Goal: Check status: Check status

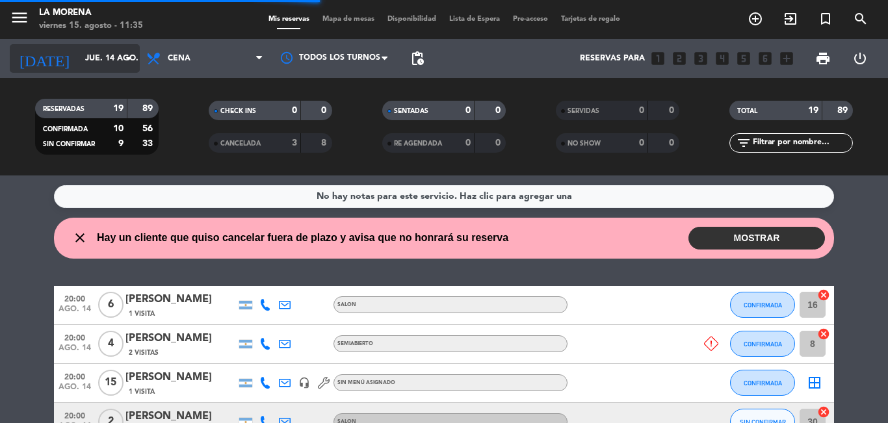
click at [111, 51] on input "jue. 14 ago." at bounding box center [134, 58] width 110 height 22
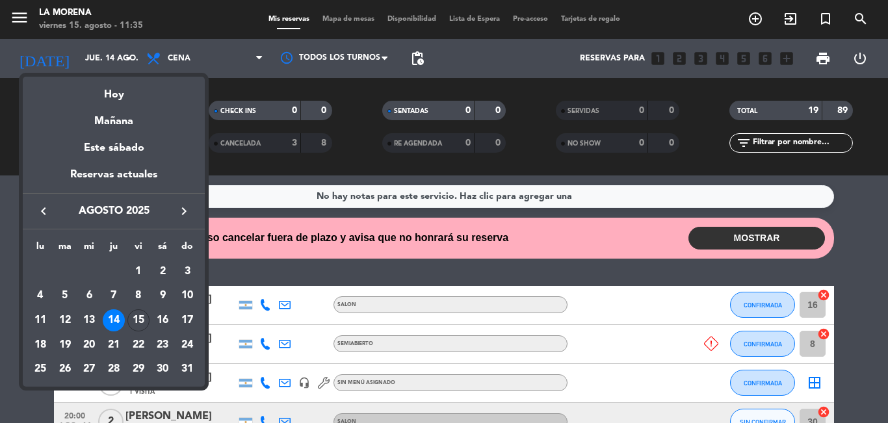
click at [139, 324] on div "15" at bounding box center [138, 320] width 22 height 22
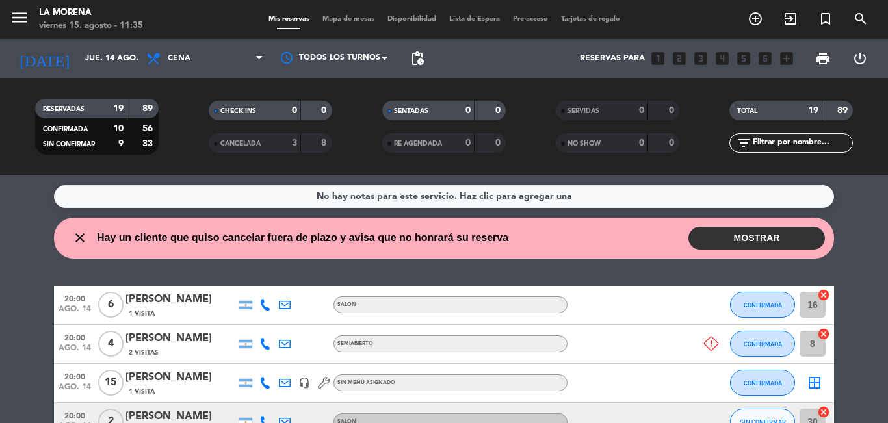
type input "vie. 15 ago."
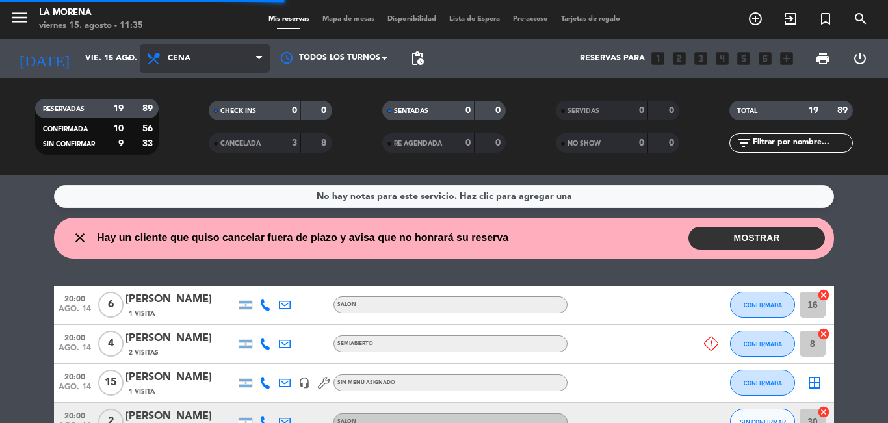
click at [180, 55] on span "Cena" at bounding box center [179, 58] width 23 height 9
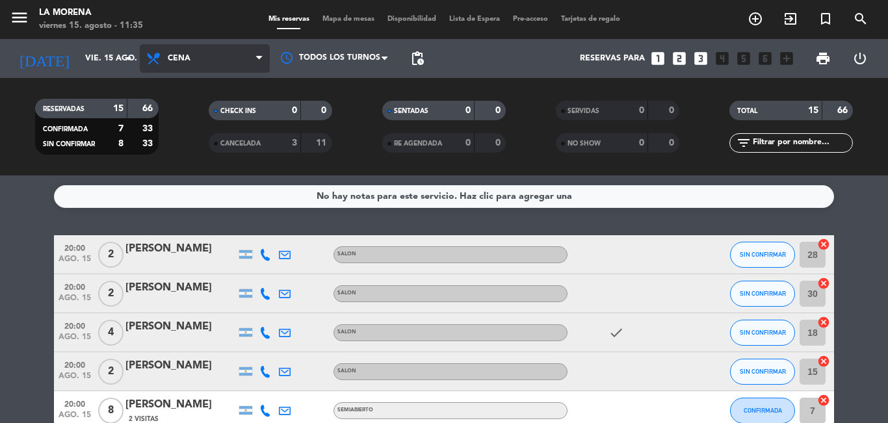
click at [185, 57] on span "Cena" at bounding box center [179, 58] width 23 height 9
click at [204, 120] on div "menu La [PERSON_NAME][DATE] 15. agosto - 11:35 Mis reservas Mapa de mesas Dispo…" at bounding box center [444, 88] width 888 height 176
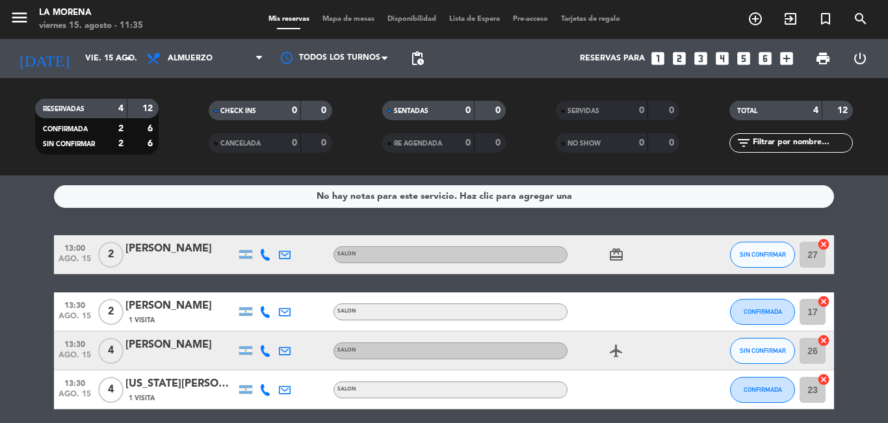
click at [611, 356] on icon "airplanemode_active" at bounding box center [617, 351] width 16 height 16
click at [629, 285] on div "13:00 [DATE] 2 [PERSON_NAME] SALON card_giftcard SIN CONFIRMAR 27 cancel 13:30 …" at bounding box center [444, 322] width 780 height 174
click at [616, 261] on icon "card_giftcard" at bounding box center [617, 255] width 16 height 16
click at [686, 282] on div "13:00 [DATE] 2 [PERSON_NAME] SALON card_giftcard SOLO UN REGALO SIN CONFIRMAR 2…" at bounding box center [444, 322] width 780 height 174
